Goal: Task Accomplishment & Management: Use online tool/utility

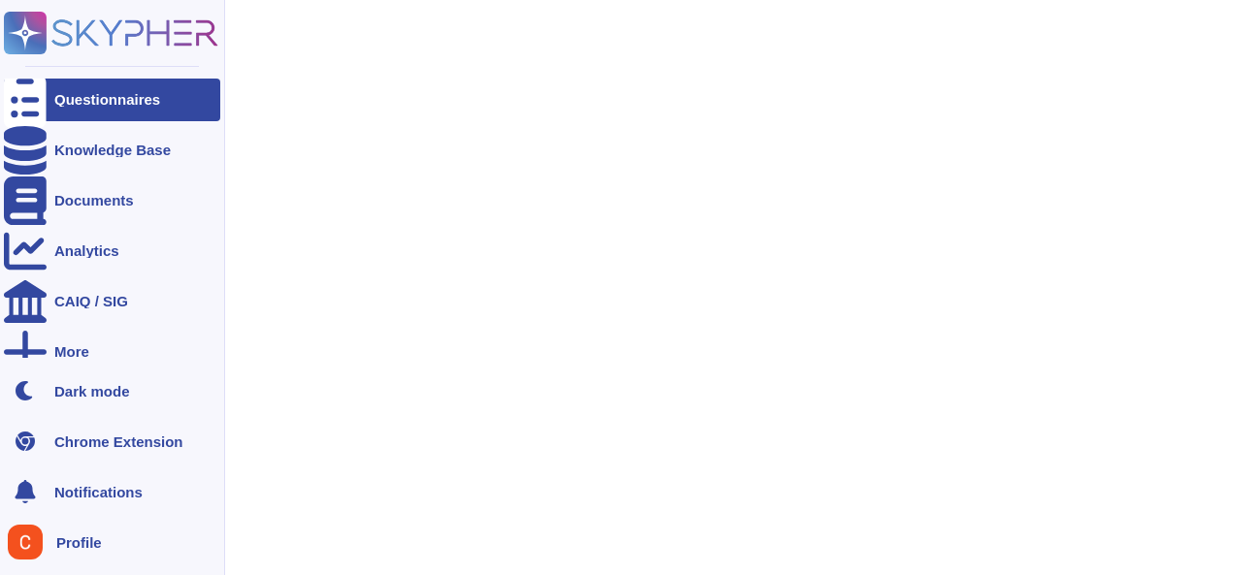
click at [72, 103] on div "Questionnaires" at bounding box center [107, 99] width 106 height 15
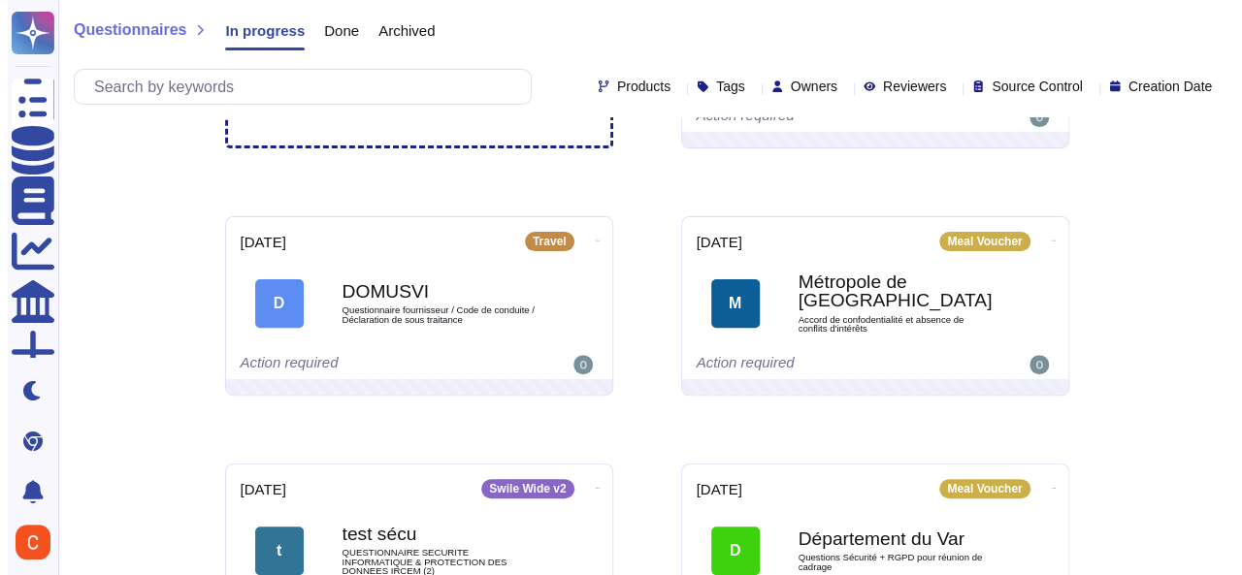
scroll to position [194, 0]
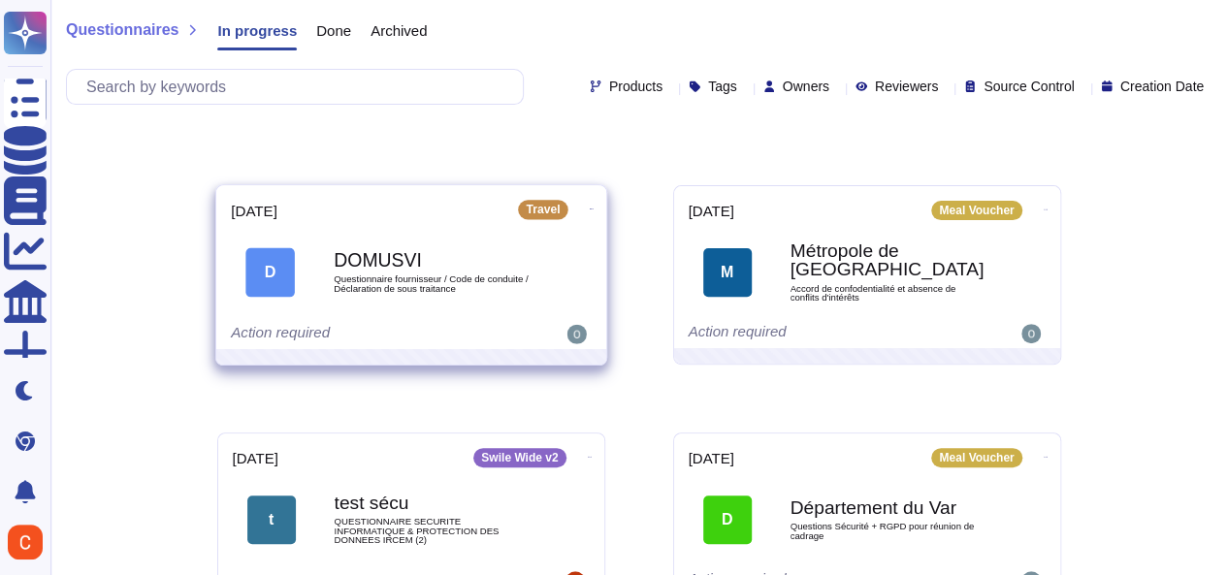
click at [589, 209] on icon at bounding box center [591, 209] width 4 height 1
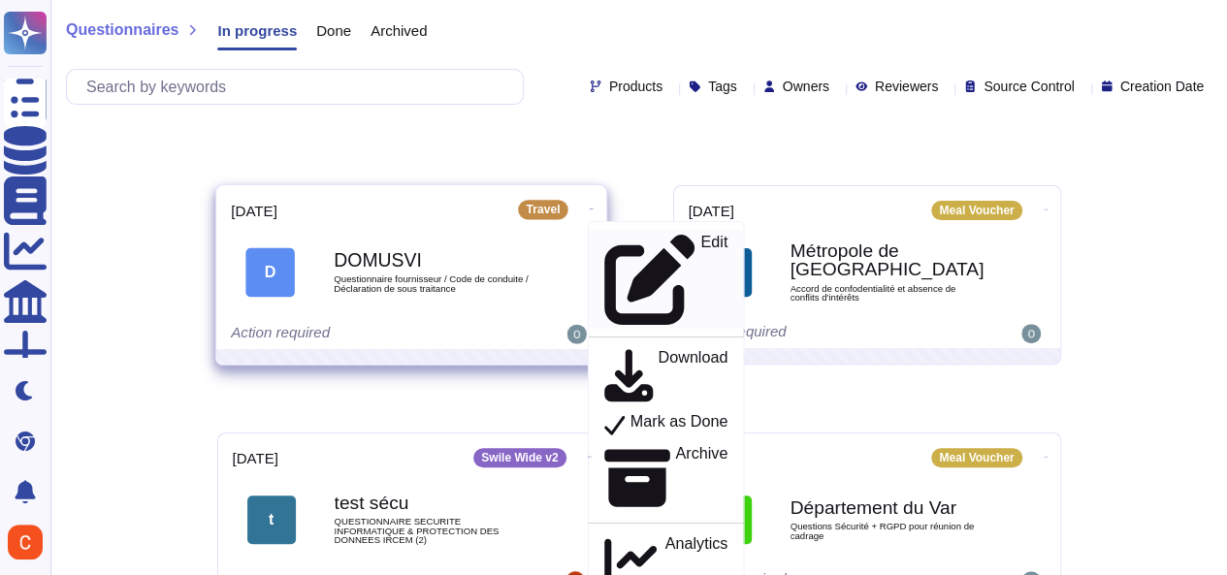
click at [603, 238] on icon at bounding box center [648, 279] width 91 height 91
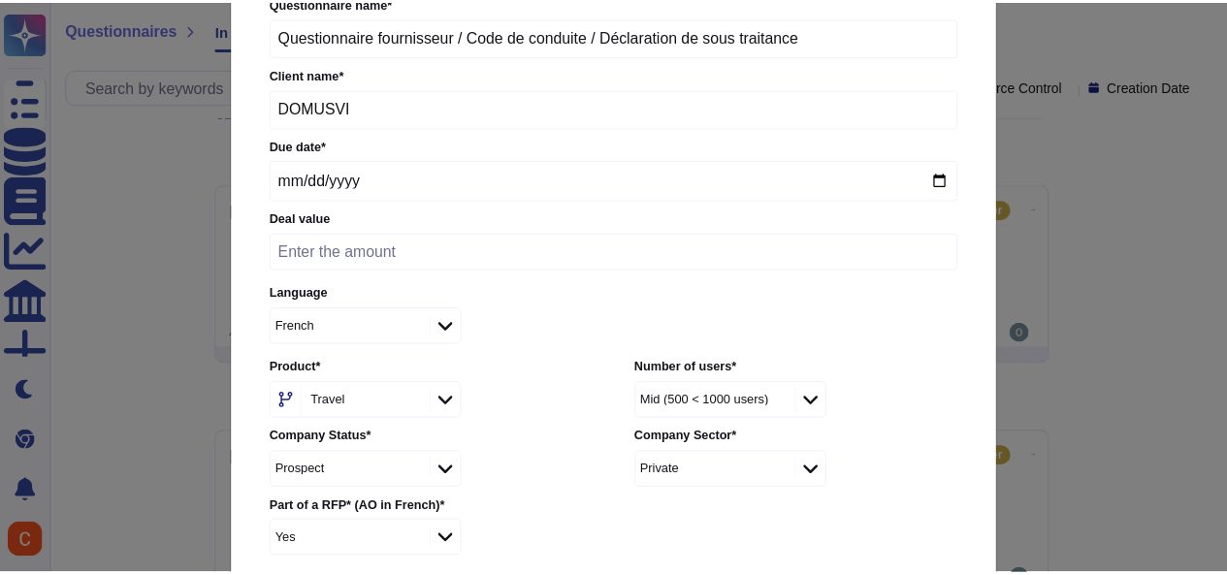
scroll to position [0, 0]
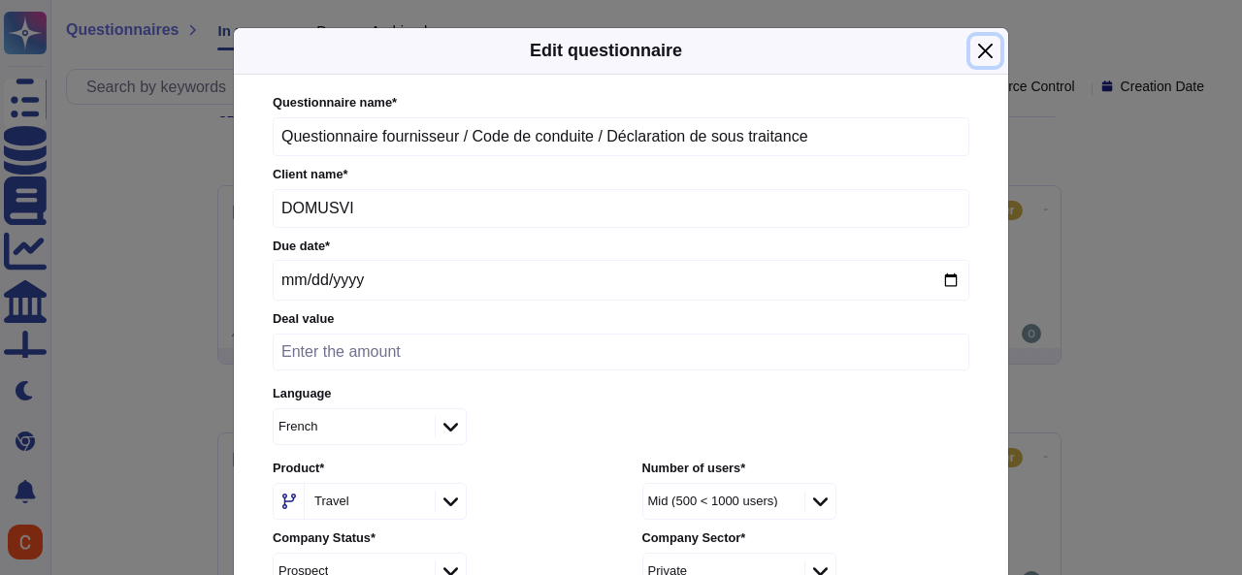
click at [972, 49] on button "Close" at bounding box center [985, 51] width 30 height 30
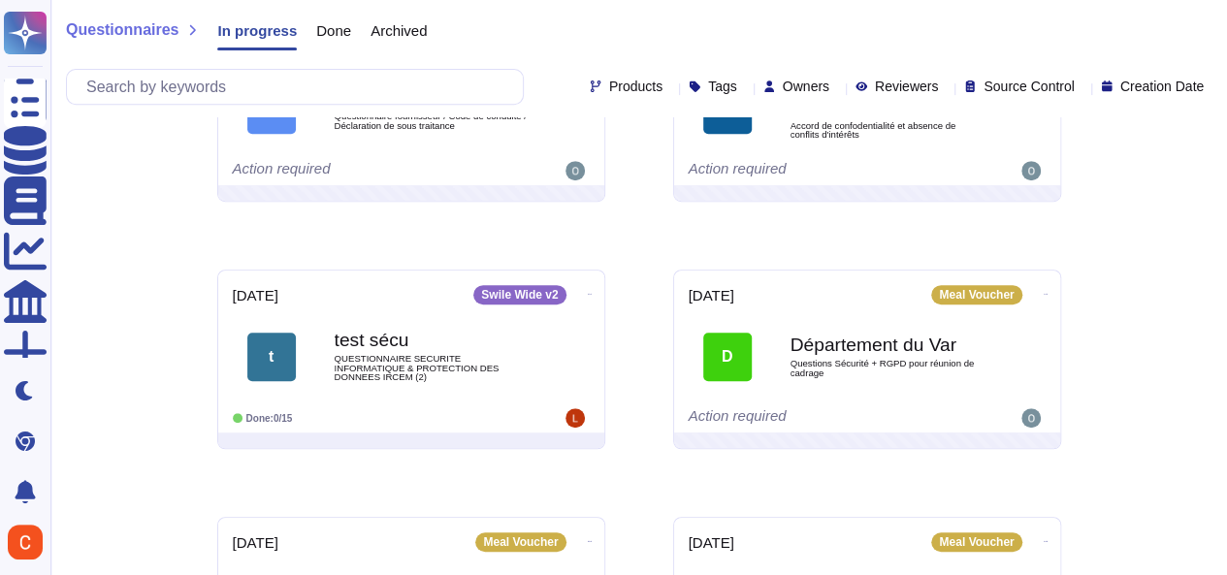
scroll to position [388, 0]
